Goal: Navigation & Orientation: Find specific page/section

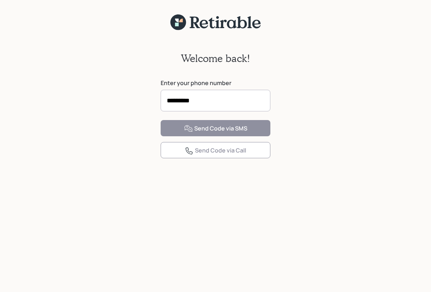
type input "**********"
click at [234, 98] on input at bounding box center [216, 101] width 110 height 22
type input "**********"
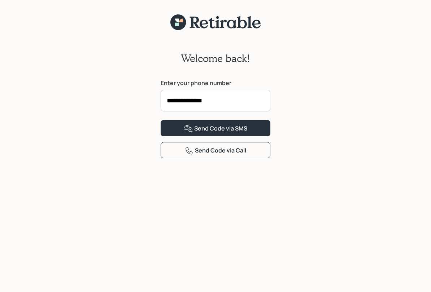
click at [263, 136] on button "Send Code via SMS" at bounding box center [216, 128] width 110 height 16
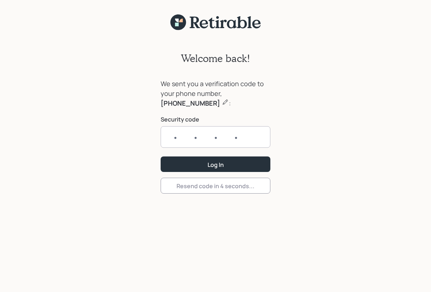
click at [242, 135] on input "text" at bounding box center [216, 137] width 110 height 22
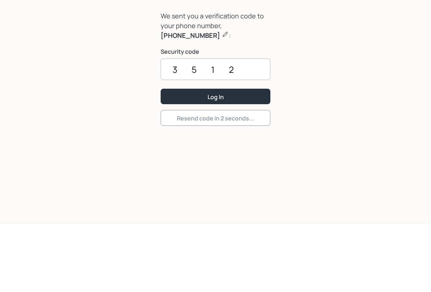
type input "3512"
click at [244, 157] on button "Log In" at bounding box center [216, 165] width 110 height 16
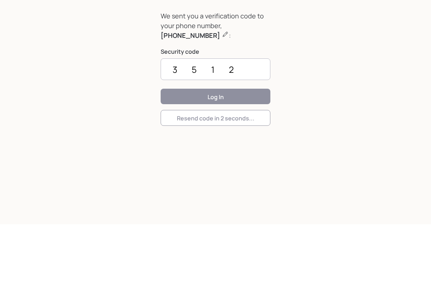
scroll to position [9, 0]
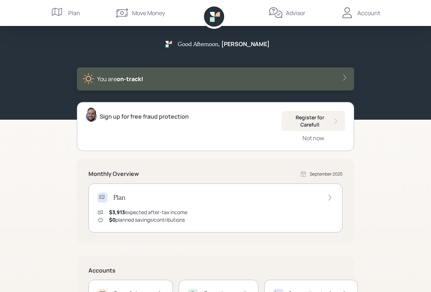
click at [291, 14] on div "Advisor" at bounding box center [295, 13] width 19 height 9
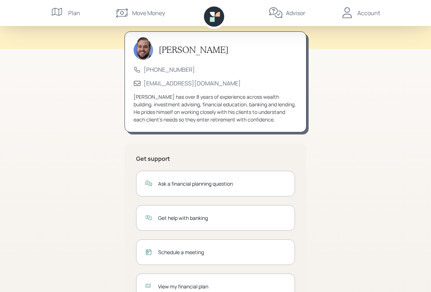
scroll to position [61, 0]
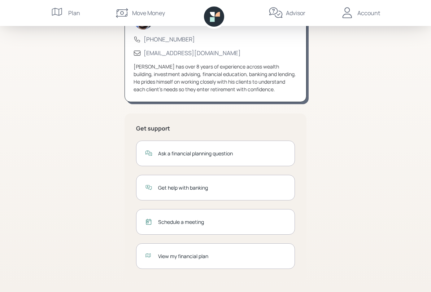
click at [256, 253] on div "View my financial plan" at bounding box center [222, 256] width 128 height 8
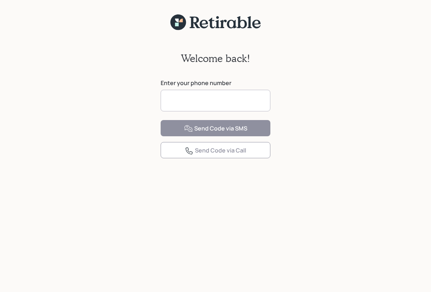
click at [254, 101] on input at bounding box center [216, 101] width 110 height 22
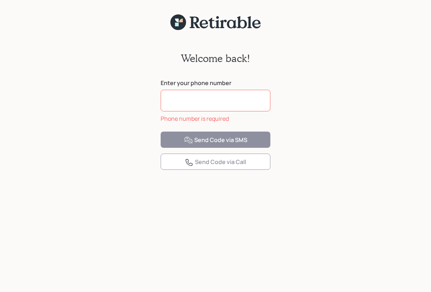
click at [241, 105] on input at bounding box center [216, 101] width 110 height 22
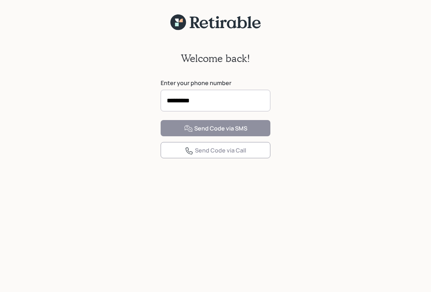
type input "**********"
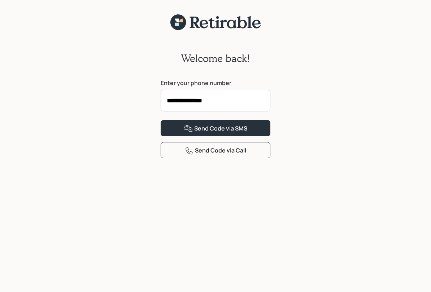
click at [260, 136] on button "Send Code via SMS" at bounding box center [216, 128] width 110 height 16
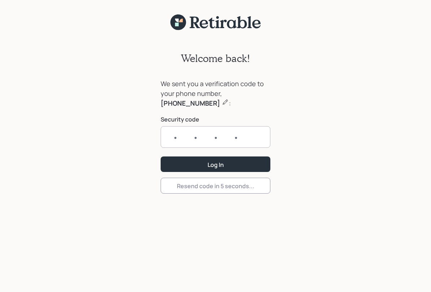
click at [261, 141] on input "text" at bounding box center [216, 137] width 110 height 22
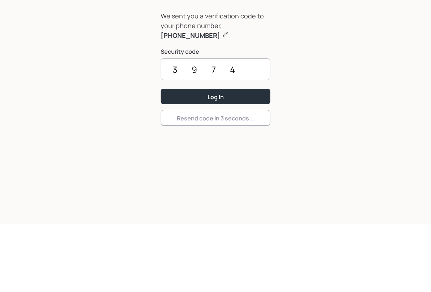
type input "3974"
click at [252, 157] on button "Log In" at bounding box center [216, 165] width 110 height 16
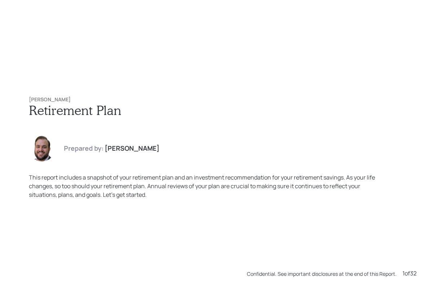
click at [128, 146] on h4 "James DiStasi" at bounding box center [132, 149] width 55 height 8
click at [40, 146] on img at bounding box center [42, 149] width 26 height 26
click at [293, 72] on div "Susan Kirkwood Retirement Plan Prepared by: James DiStasi This report includes …" at bounding box center [215, 146] width 431 height 292
click at [300, 67] on div "Susan Kirkwood Retirement Plan Prepared by: James DiStasi This report includes …" at bounding box center [215, 146] width 431 height 292
click at [355, 38] on div "Susan Kirkwood Retirement Plan Prepared by: James DiStasi This report includes …" at bounding box center [215, 146] width 431 height 292
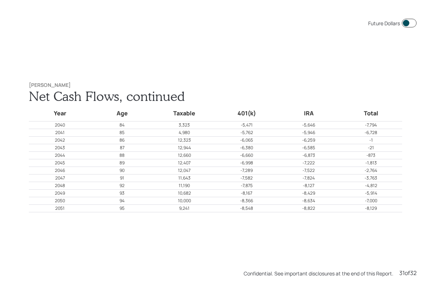
scroll to position [8765, 0]
click at [430, 4] on div "Future Dollars Susan Kirkwood Net Cash Flows, continued Year Age Taxable 401(k)…" at bounding box center [215, 146] width 431 height 292
click at [422, 12] on div "Future Dollars Susan Kirkwood Net Cash Flows, continued Year Age Taxable 401(k)…" at bounding box center [215, 146] width 431 height 292
click at [407, 23] on span at bounding box center [408, 23] width 15 height 9
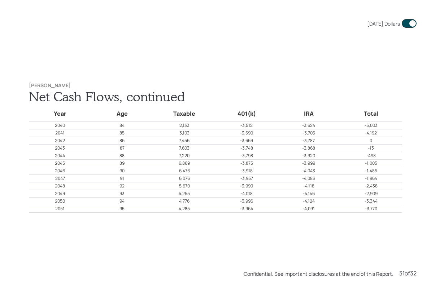
click at [415, 23] on span at bounding box center [408, 23] width 15 height 9
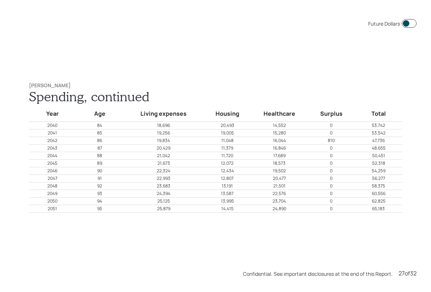
scroll to position [7596, 0]
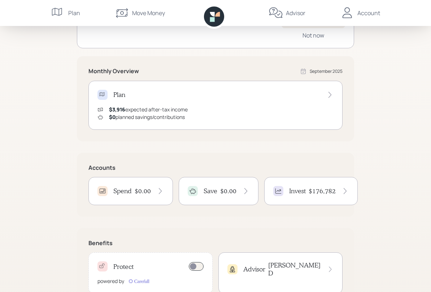
scroll to position [128, 0]
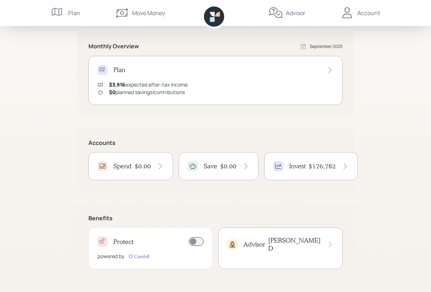
click at [315, 242] on h4 "[PERSON_NAME]" at bounding box center [294, 245] width 53 height 16
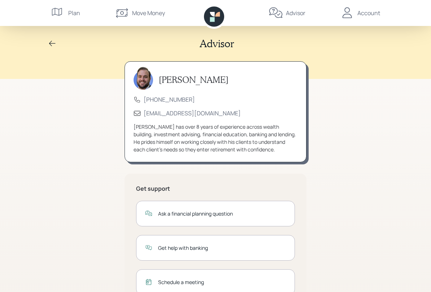
click at [295, 13] on div "Advisor" at bounding box center [295, 13] width 19 height 9
click at [291, 13] on div "Advisor" at bounding box center [295, 13] width 19 height 9
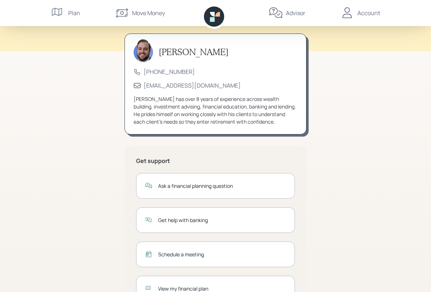
scroll to position [27, 0]
click at [194, 85] on div "advisor@retirable.com" at bounding box center [192, 86] width 97 height 8
click at [69, 10] on div "Plan" at bounding box center [74, 13] width 12 height 9
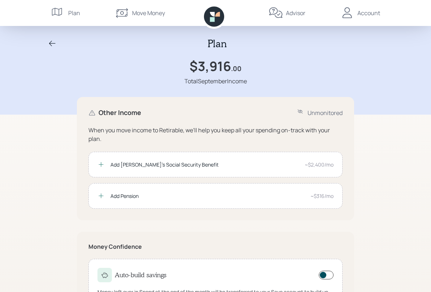
click at [371, 17] on div "Account" at bounding box center [360, 13] width 40 height 26
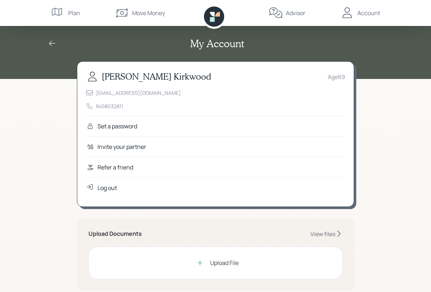
click at [55, 42] on icon at bounding box center [52, 43] width 9 height 9
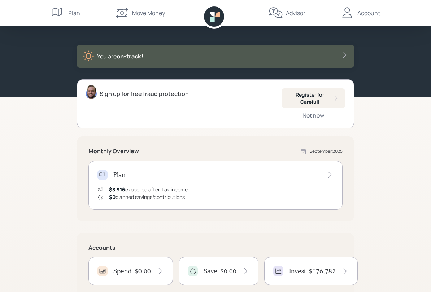
scroll to position [22, 0]
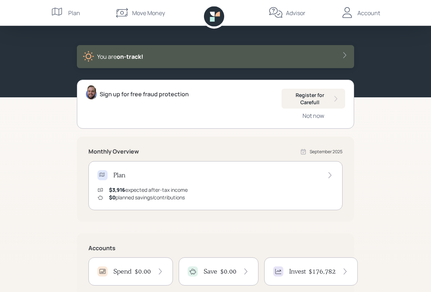
click at [332, 95] on div "Register for Carefull" at bounding box center [313, 99] width 52 height 14
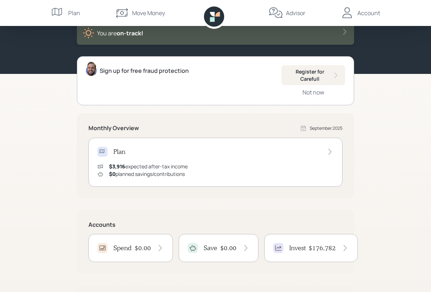
click at [333, 155] on div "Plan $3,916 expected after-tax income $0 planned savings/contributions" at bounding box center [215, 162] width 254 height 49
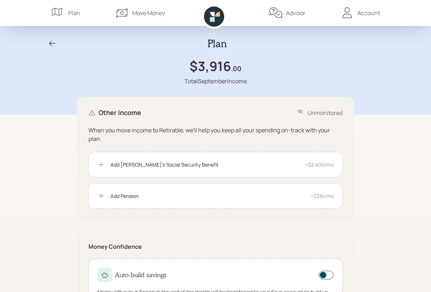
click at [55, 41] on icon at bounding box center [52, 43] width 9 height 9
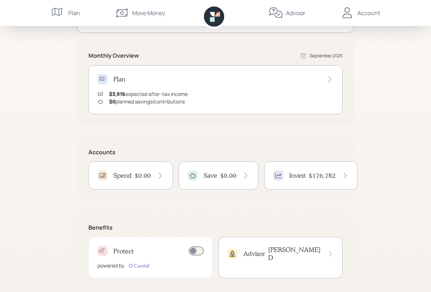
scroll to position [128, 0]
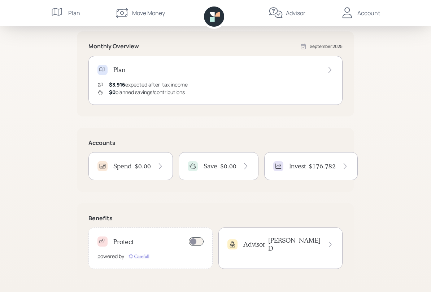
click at [297, 14] on div "Advisor" at bounding box center [295, 13] width 19 height 9
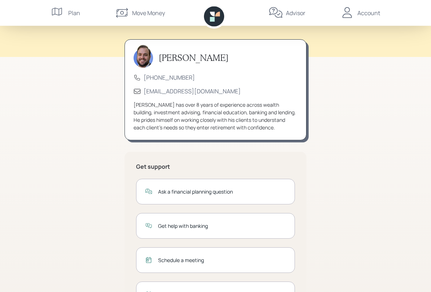
scroll to position [21, 0]
click at [379, 15] on div "Account" at bounding box center [368, 13] width 23 height 9
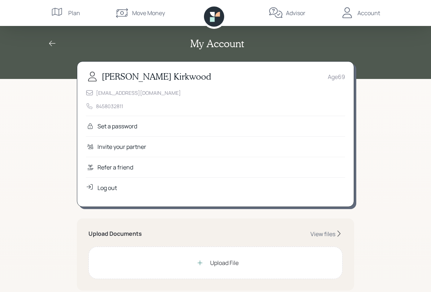
click at [269, 194] on div "Log out" at bounding box center [215, 187] width 259 height 21
